Goal: Find specific page/section: Find specific page/section

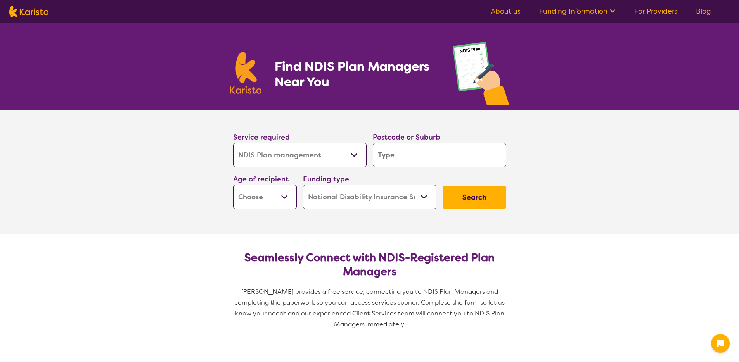
select select "NDIS Plan management"
select select "NDIS"
select select "NDIS Plan management"
select select "NDIS"
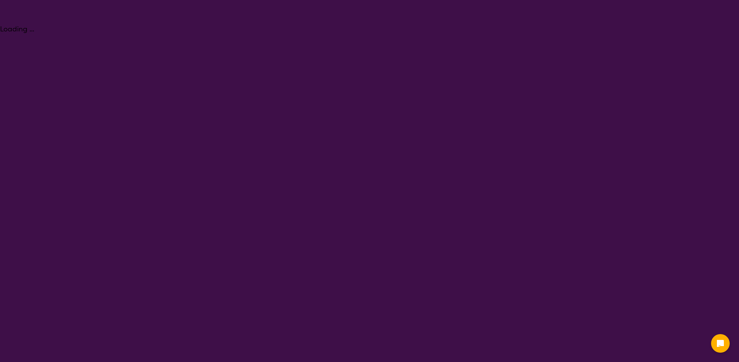
select select "NDIS Plan management"
select select "NDIS"
select select "NDIS Plan management"
select select "NDIS"
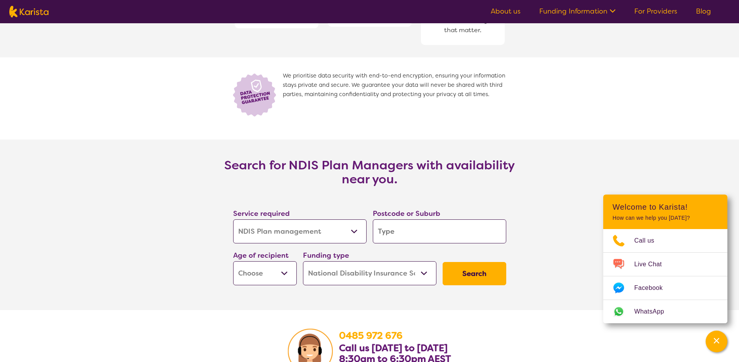
scroll to position [1352, 0]
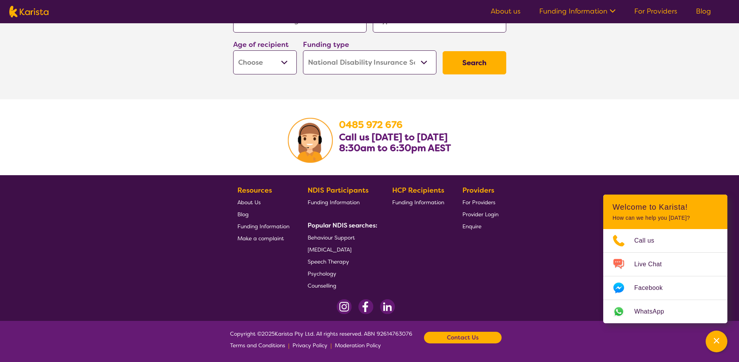
click at [365, 309] on img at bounding box center [366, 306] width 16 height 15
click at [347, 307] on img at bounding box center [344, 306] width 15 height 15
